Goal: Task Accomplishment & Management: Use online tool/utility

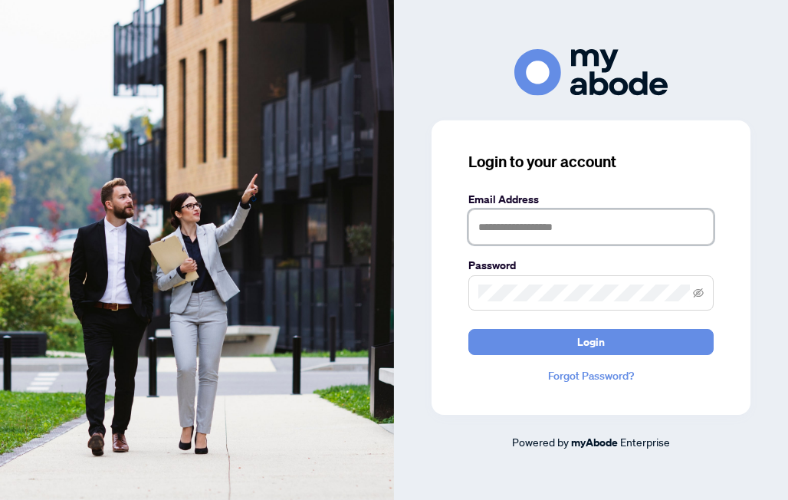
type input "**********"
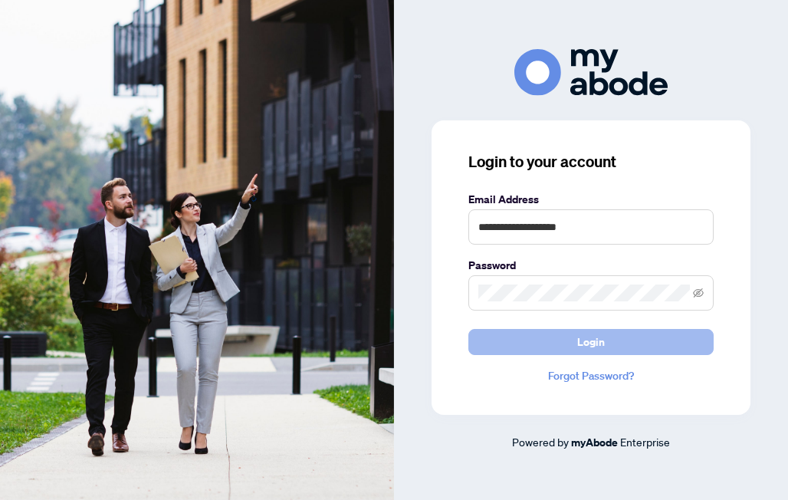
click at [577, 342] on button "Login" at bounding box center [590, 342] width 245 height 26
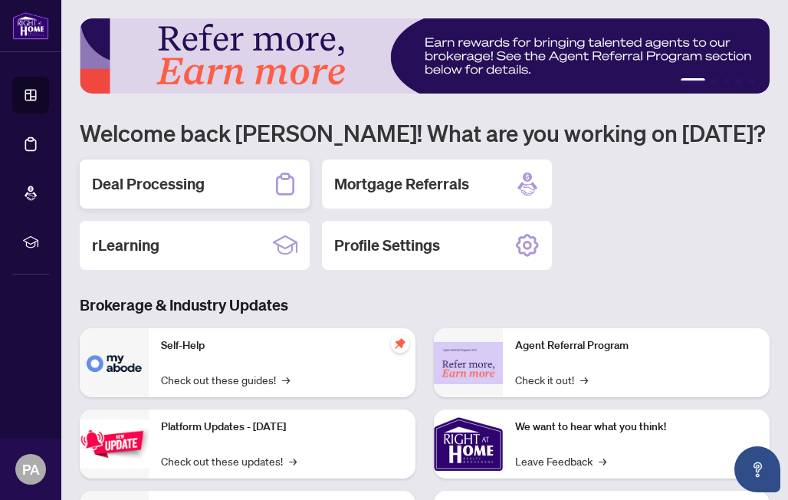
click at [179, 195] on h2 "Deal Processing" at bounding box center [148, 183] width 113 height 21
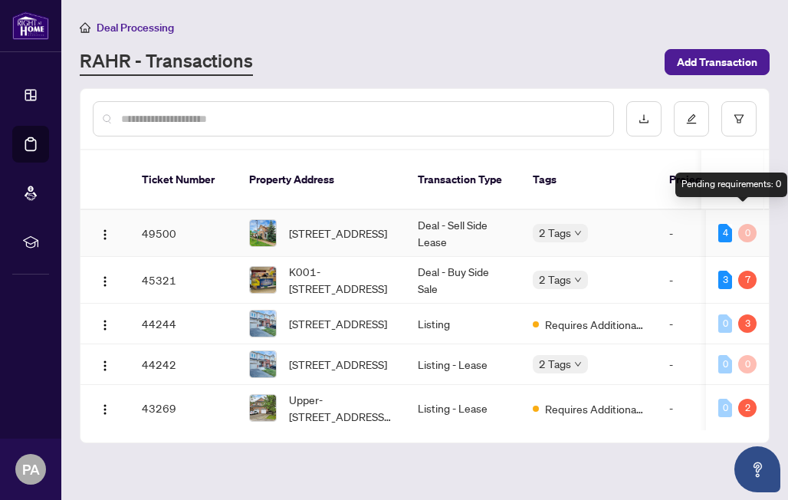
click at [741, 224] on div "0" at bounding box center [747, 233] width 18 height 18
click at [496, 217] on td "Deal - Sell Side Lease" at bounding box center [463, 233] width 115 height 47
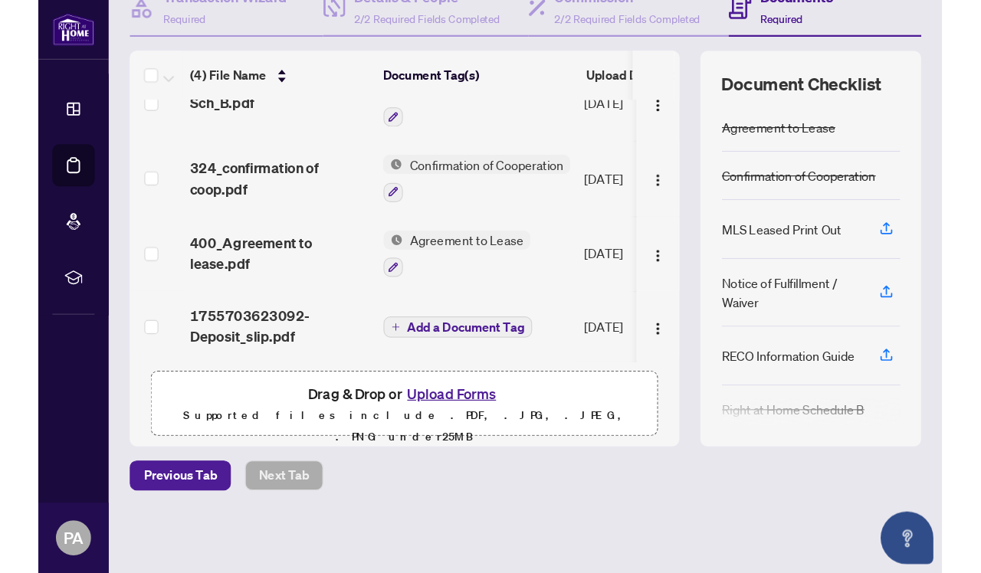
scroll to position [91, 0]
